Goal: Task Accomplishment & Management: Use online tool/utility

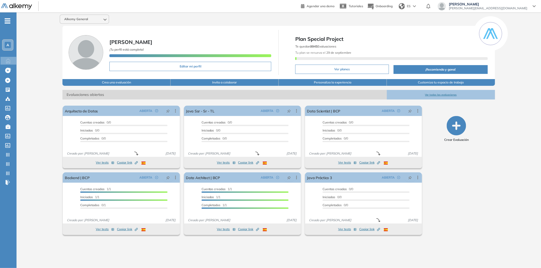
click at [7, 43] on span "A" at bounding box center [7, 45] width 3 height 4
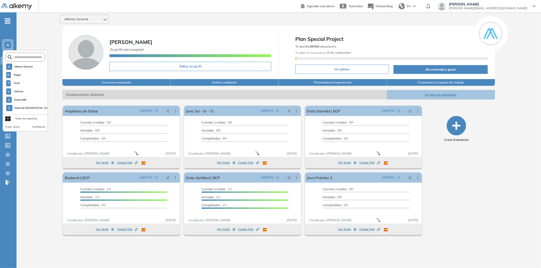
click at [36, 41] on div "Alkemy General [PERSON_NAME] ¡Tu perfil está completo! Editar mi perfil Plan Sp…" at bounding box center [279, 135] width 524 height 247
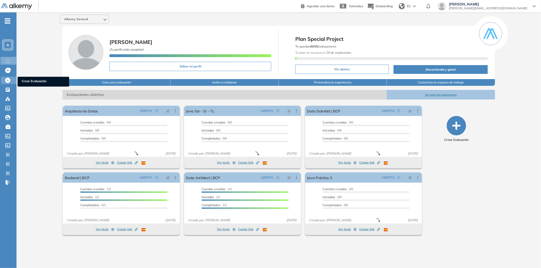
click at [8, 79] on icon at bounding box center [7, 80] width 5 height 5
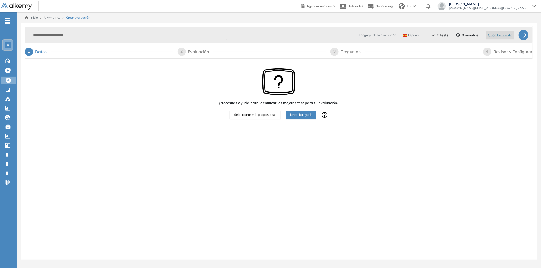
click at [241, 114] on span "Seleccionar mis propios tests" at bounding box center [255, 114] width 42 height 5
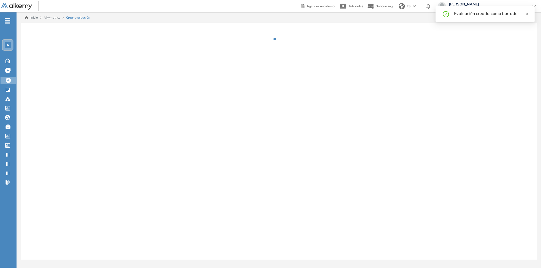
click at [260, 117] on div at bounding box center [279, 146] width 516 height 247
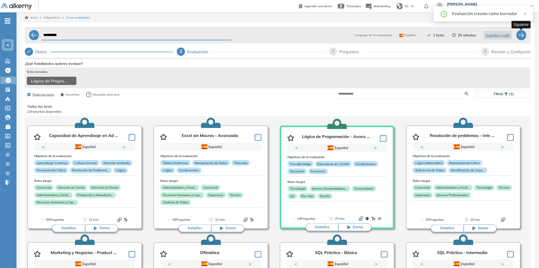
click at [525, 33] on div at bounding box center [521, 35] width 10 height 10
click at [499, 35] on span "Guardar y salir" at bounding box center [498, 35] width 24 height 6
select select "*****"
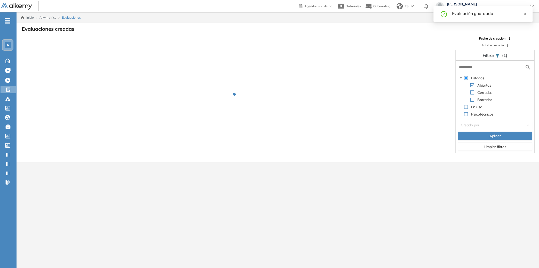
click at [519, 35] on div "Evaluaciones creadas Fecha de creación Actividad reciente Filtrar (1) Estados A…" at bounding box center [278, 92] width 514 height 135
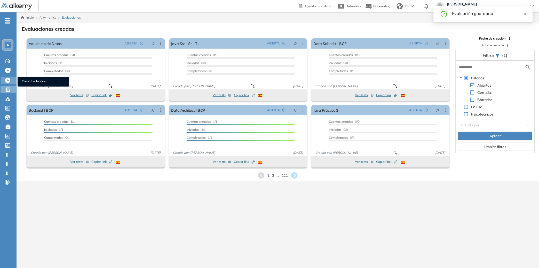
click at [11, 78] on div at bounding box center [8, 80] width 6 height 6
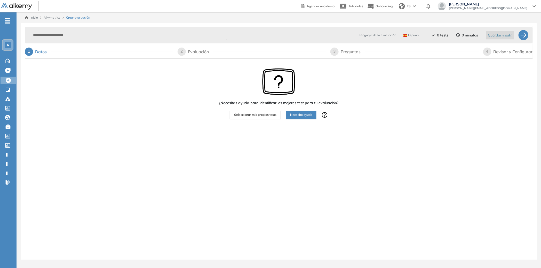
click at [260, 117] on button "Seleccionar mis propios tests" at bounding box center [255, 115] width 51 height 8
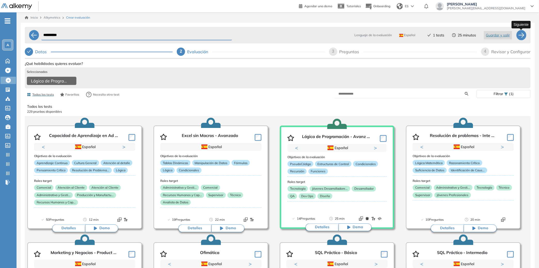
click at [525, 34] on div at bounding box center [521, 35] width 10 height 10
select select "*****"
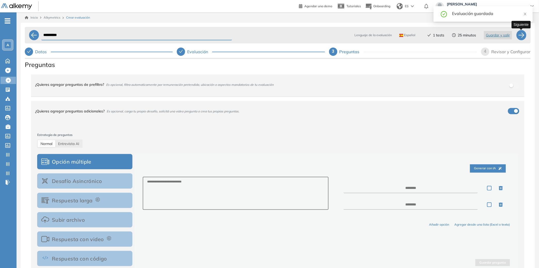
click at [526, 34] on div at bounding box center [521, 35] width 10 height 10
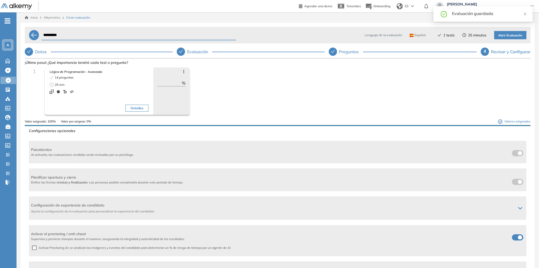
click at [524, 34] on button "Abrir Evaluación" at bounding box center [510, 35] width 32 height 8
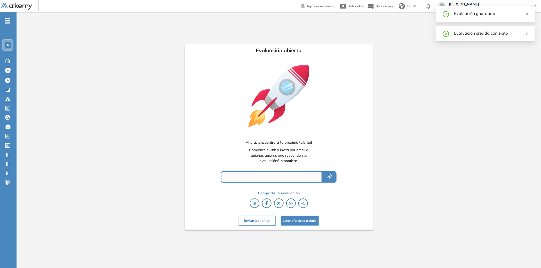
type input "**********"
